Goal: Task Accomplishment & Management: Manage account settings

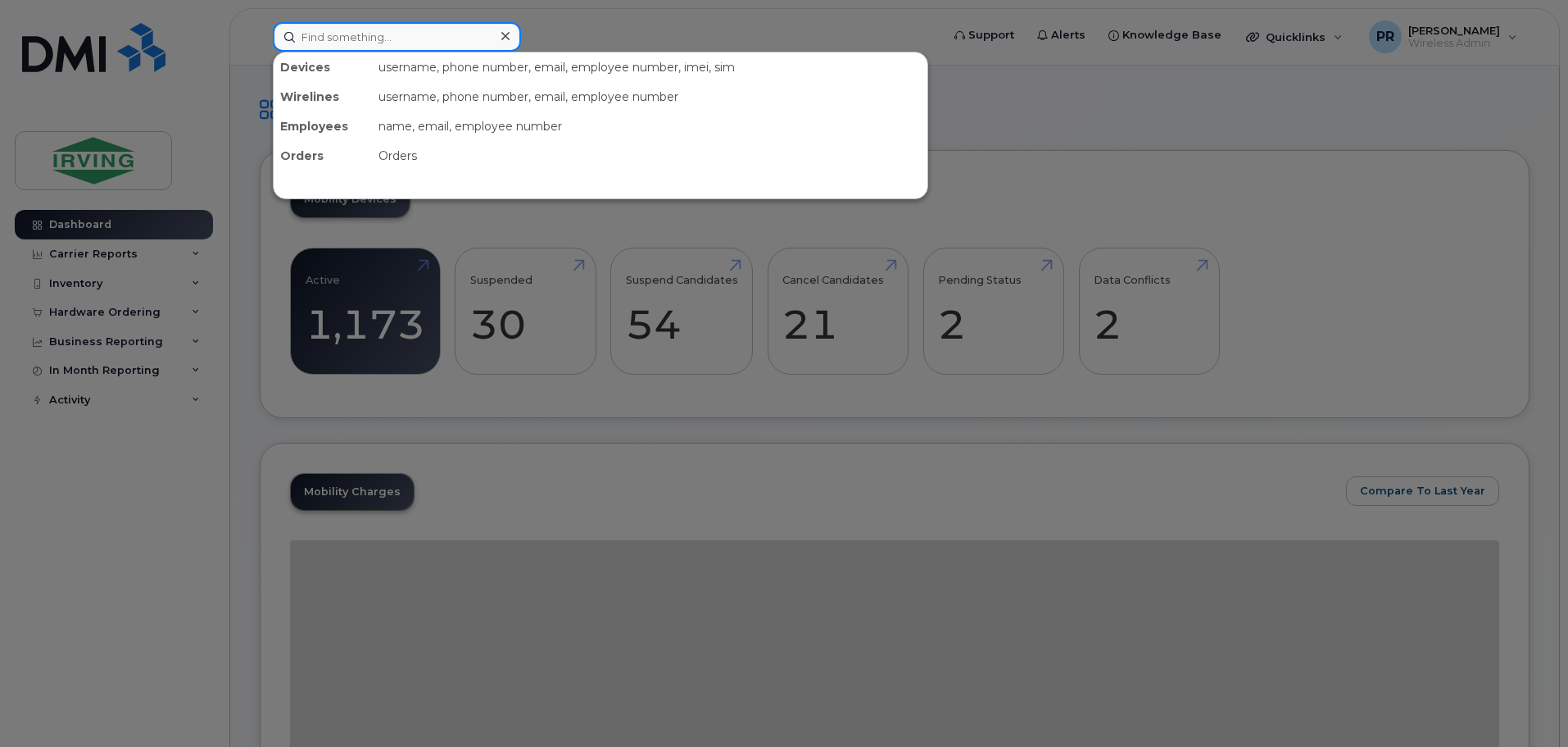
click at [388, 40] on input at bounding box center [397, 37] width 248 height 30
paste input "506) 269-9645"
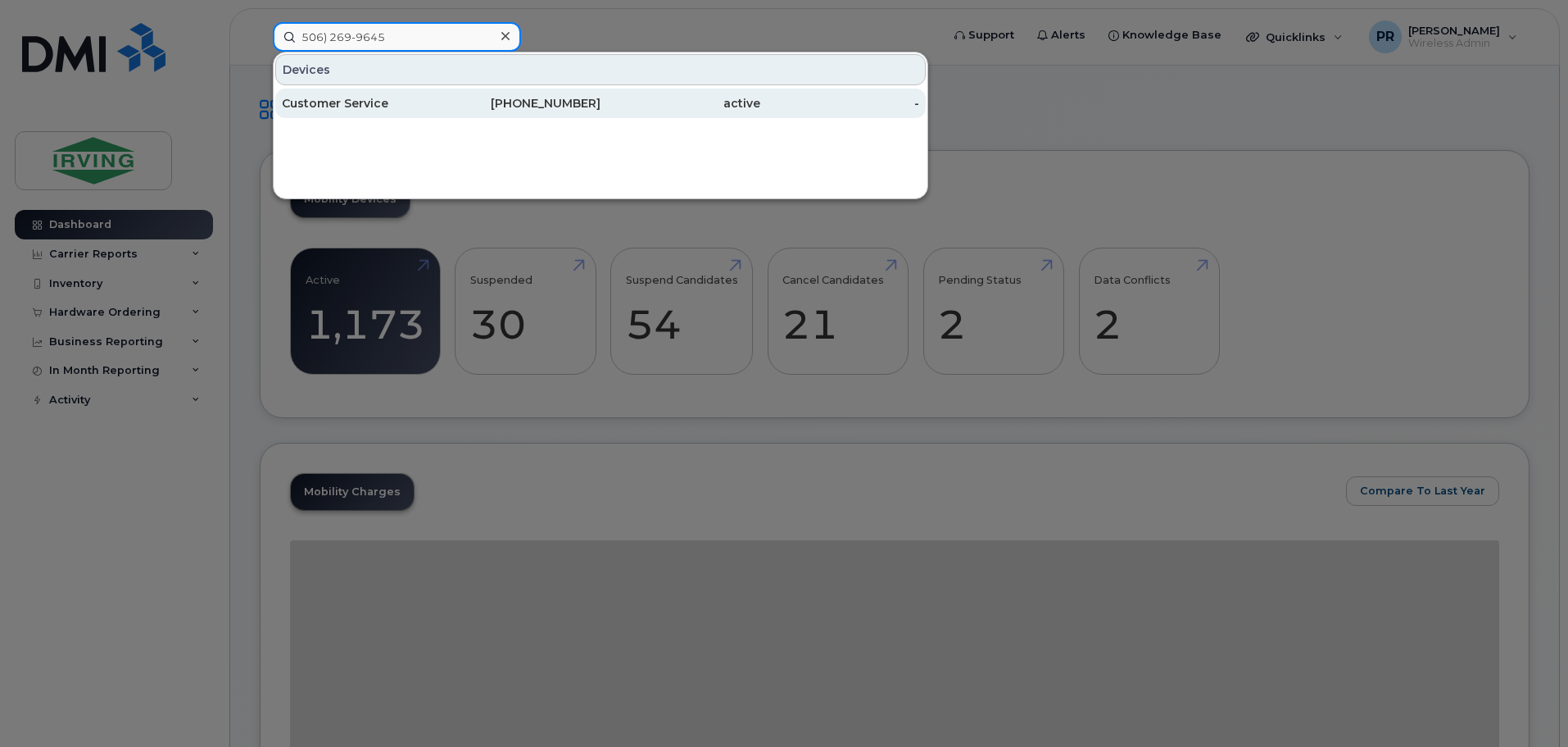
type input "506) 269-9645"
click at [382, 100] on div "Customer Service" at bounding box center [361, 104] width 159 height 16
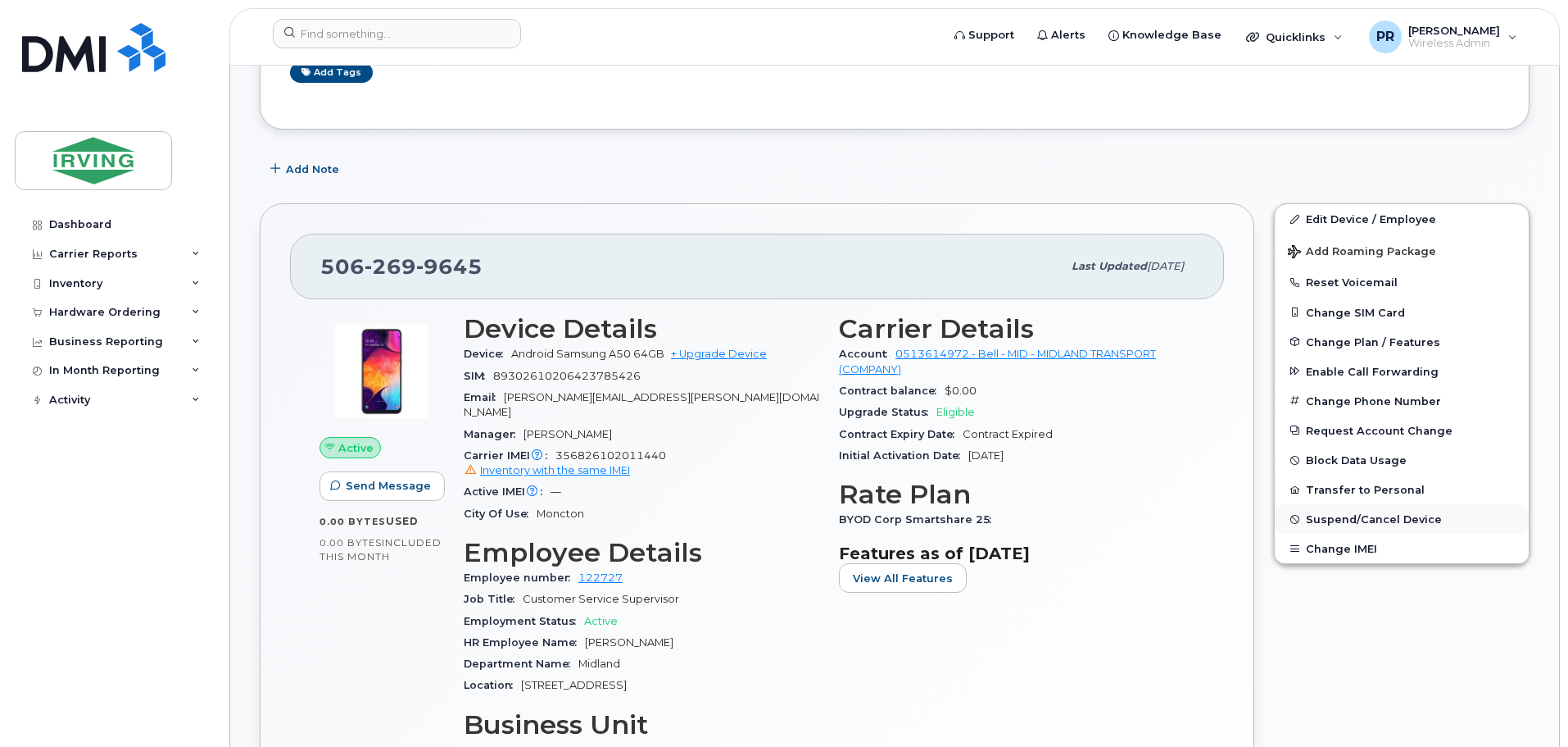
scroll to position [410, 0]
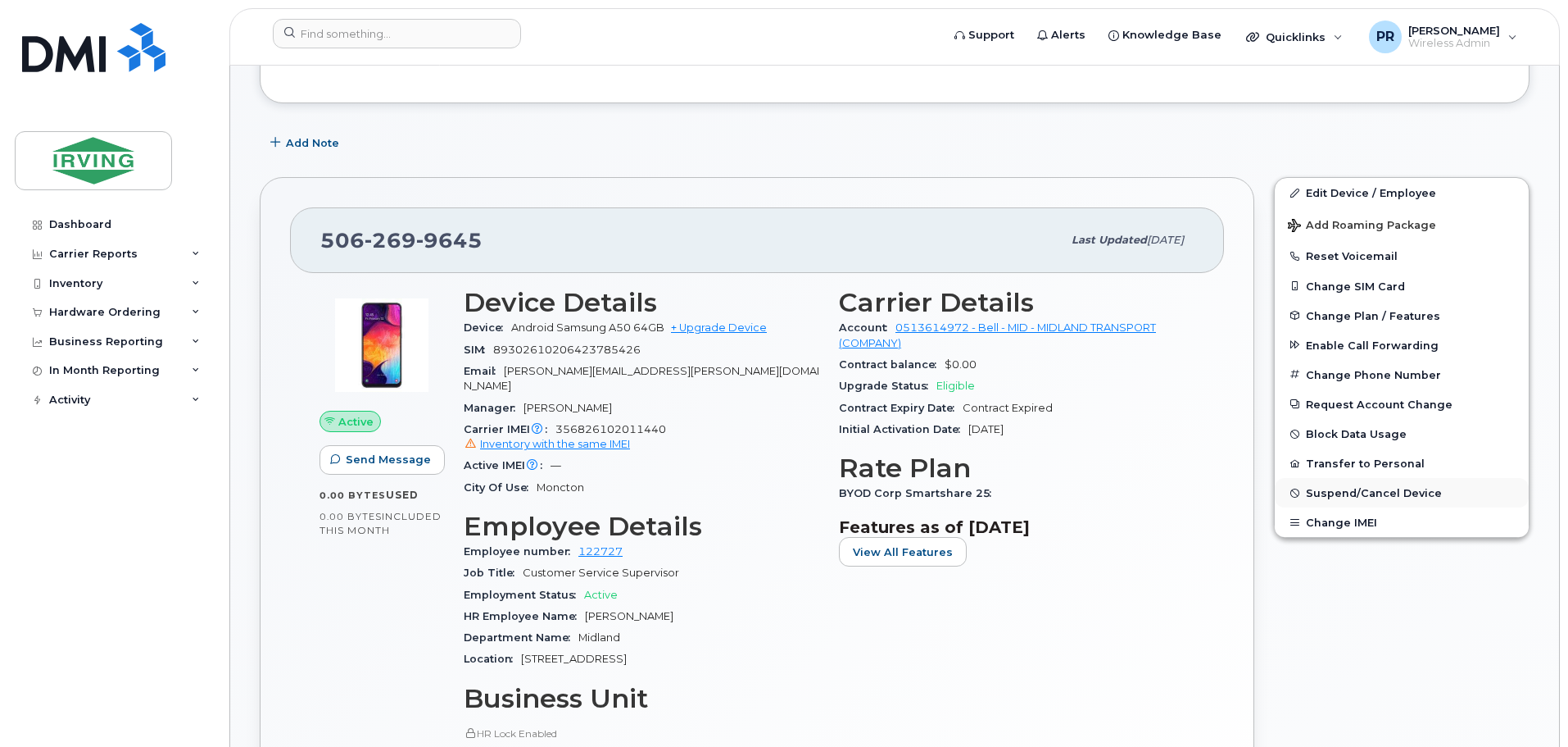
click at [1354, 492] on span "Suspend/Cancel Device" at bounding box center [1374, 492] width 136 height 12
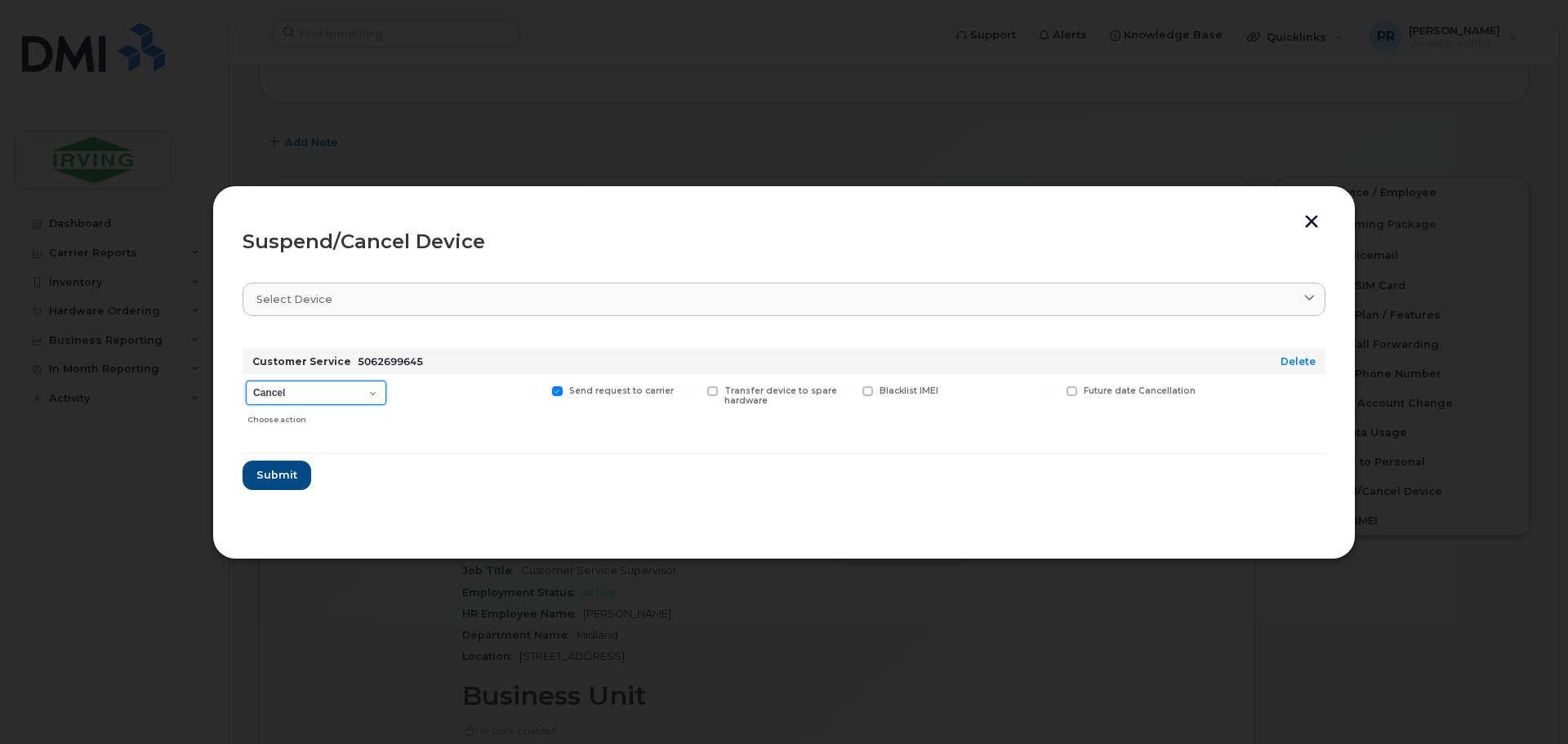
click at [285, 398] on select "Cancel Suspend - Extend Suspension Suspend - Reduced Rate Suspend - Full Rate S…" at bounding box center [316, 393] width 141 height 25
select select "[object Object]"
click at [246, 381] on select "Cancel Suspend - Extend Suspension Suspend - Reduced Rate Suspend - Full Rate S…" at bounding box center [316, 393] width 141 height 25
click at [279, 474] on span "Submit" at bounding box center [276, 474] width 41 height 16
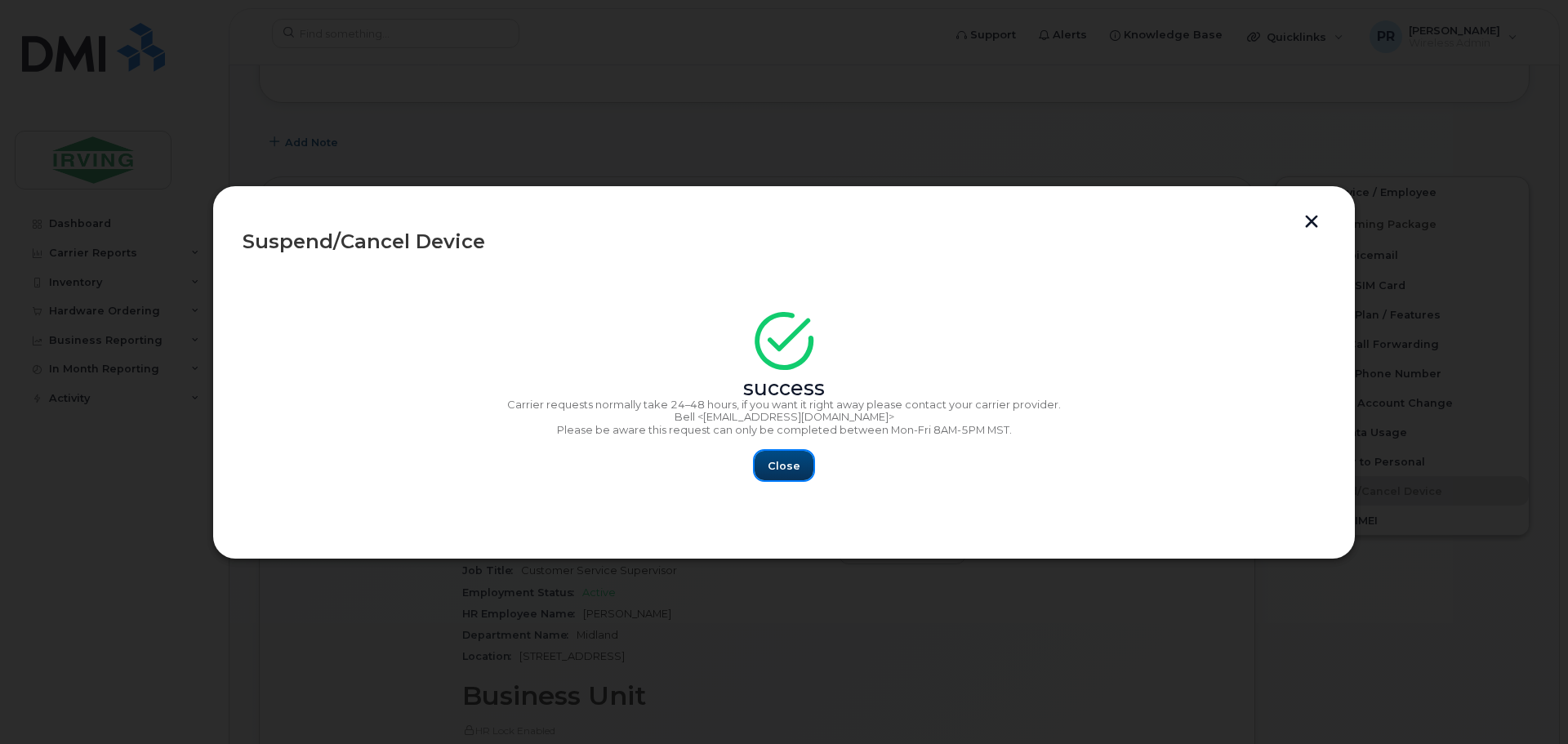
click at [803, 467] on button "Close" at bounding box center [784, 466] width 59 height 29
